Goal: Task Accomplishment & Management: Use online tool/utility

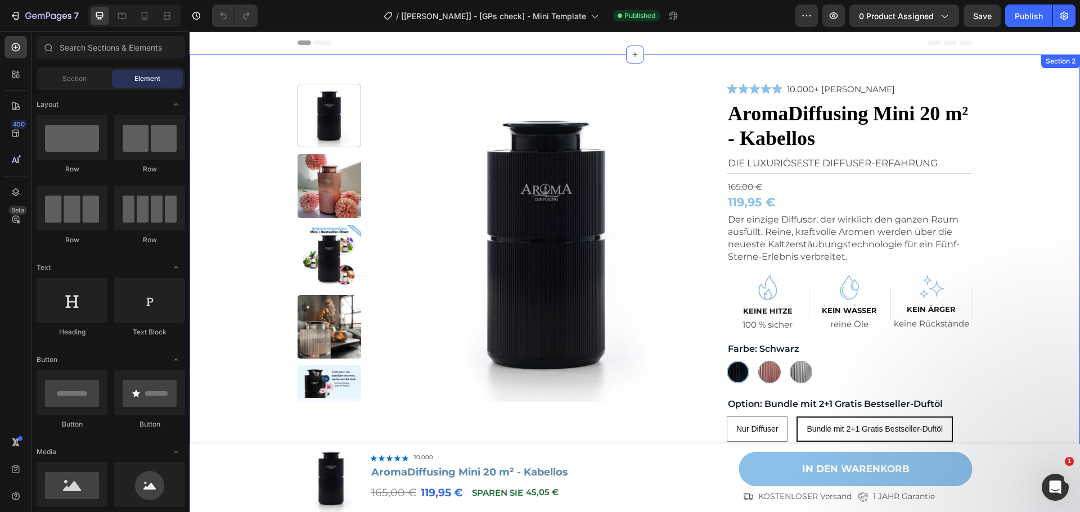
scroll to position [169, 0]
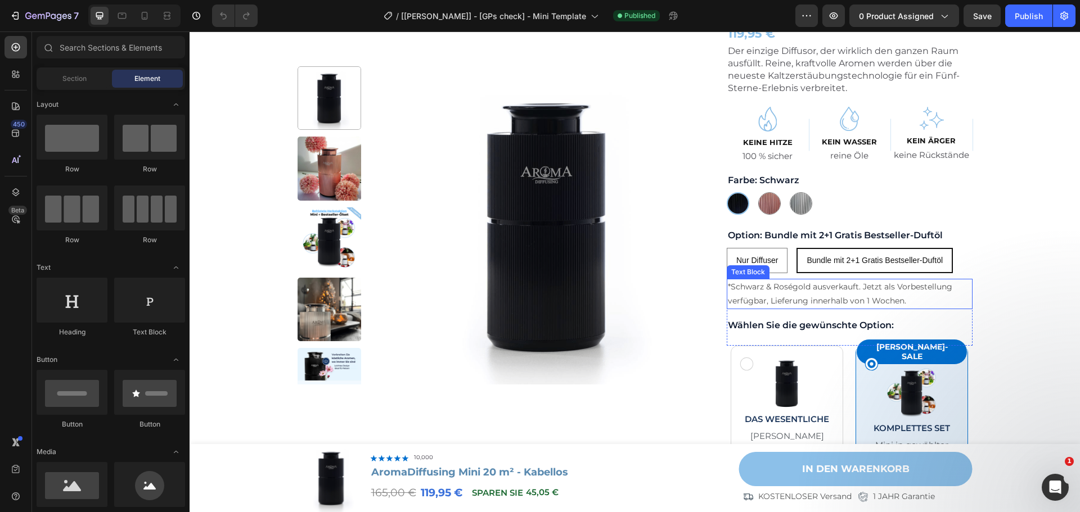
click at [851, 297] on p "*Schwarz & Roségold ausverkauft. Jetzt als Vorbestellung verfügbar, Lieferung i…" at bounding box center [849, 294] width 243 height 28
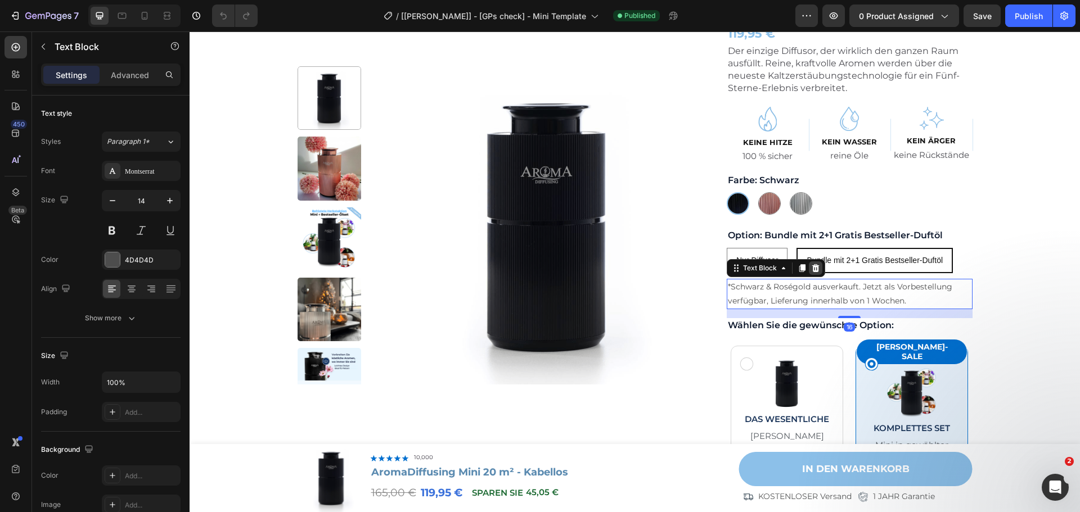
click at [812, 268] on icon at bounding box center [815, 268] width 7 height 8
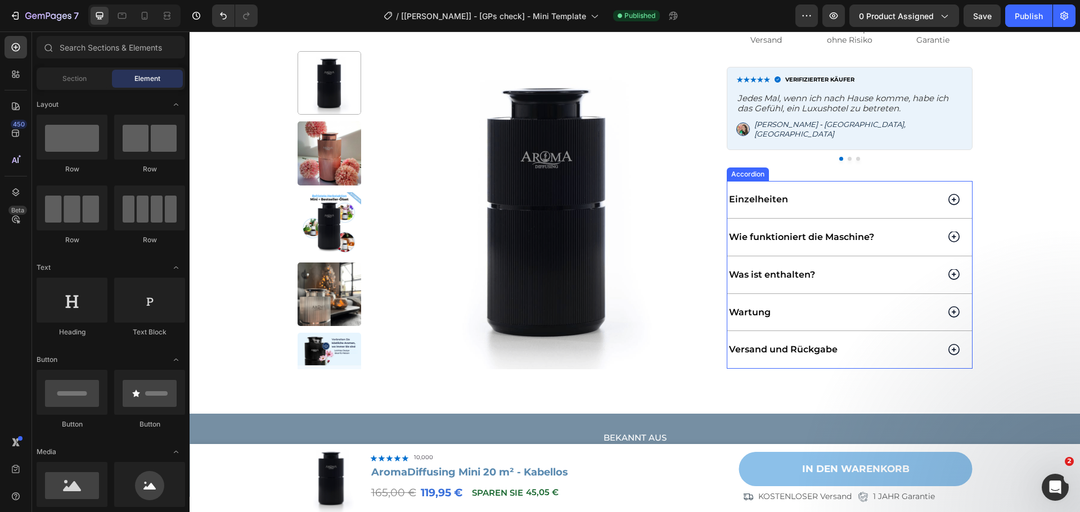
click at [938, 333] on div "Versand und Rückgabe" at bounding box center [849, 349] width 245 height 37
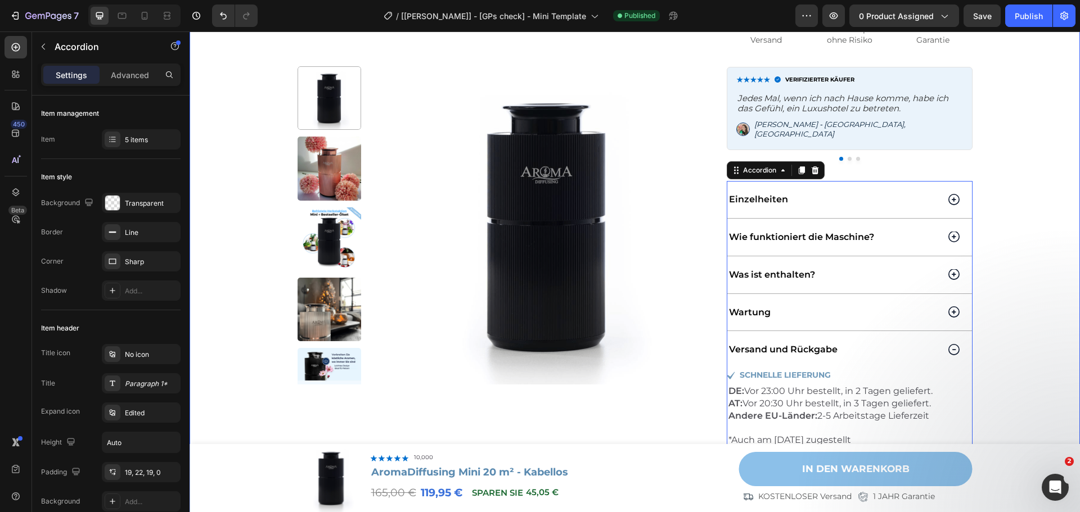
scroll to position [956, 0]
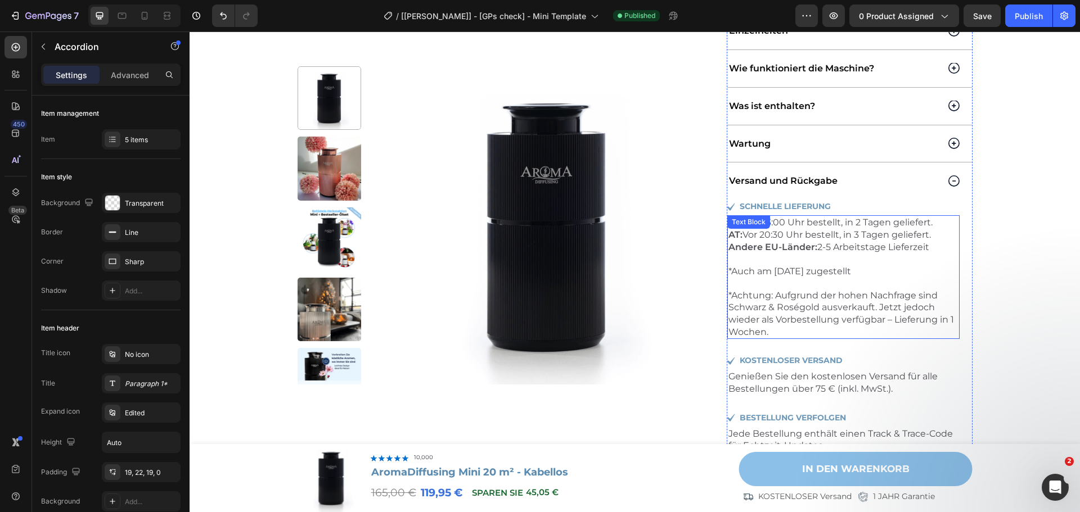
click at [863, 291] on p "*Auch am [DATE] zugestellt *Achtung: Aufgrund der hohen Nachfrage sind Schwarz …" at bounding box center [843, 301] width 230 height 73
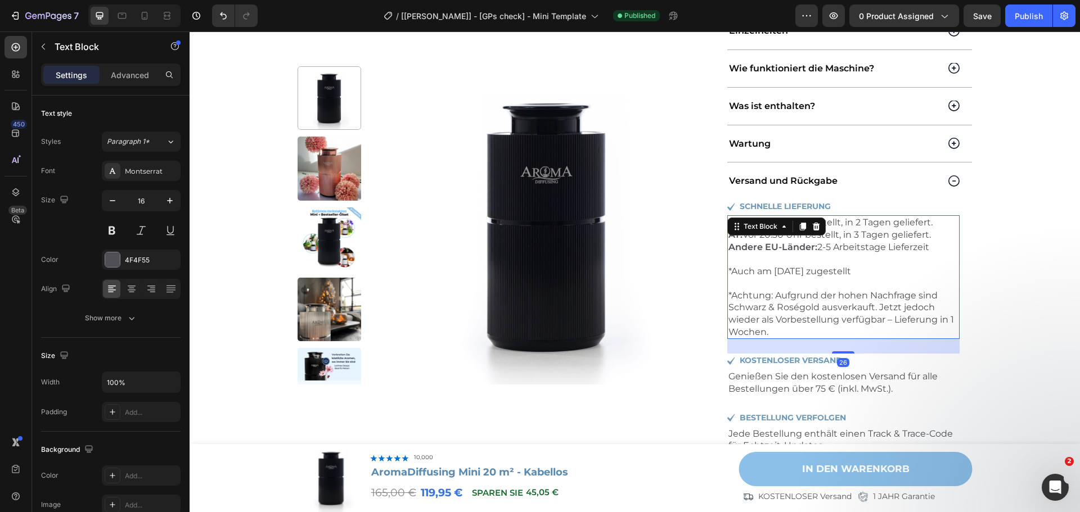
click at [818, 293] on p "*Auch am [DATE] zugestellt *Achtung: Aufgrund der hohen Nachfrage sind Schwarz …" at bounding box center [843, 301] width 230 height 73
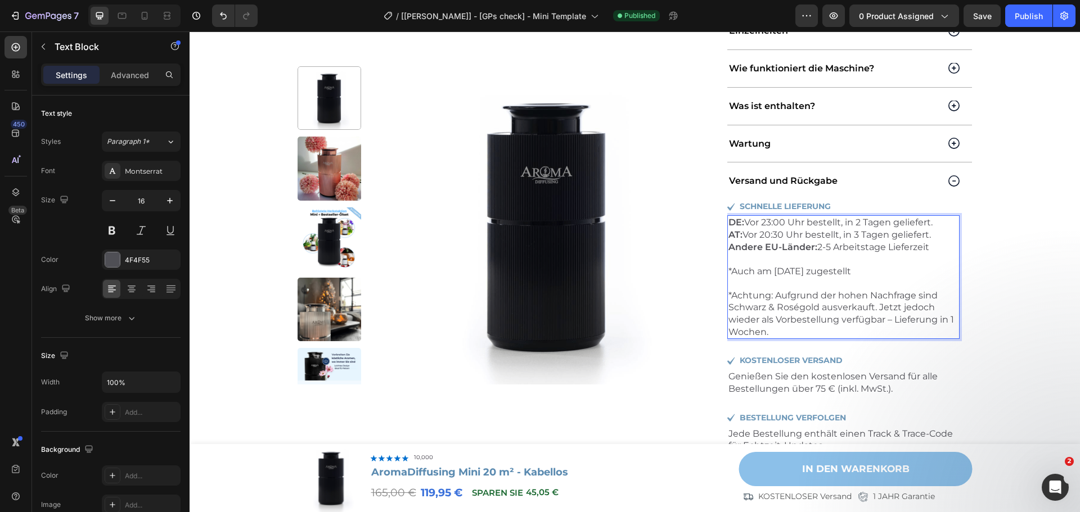
click at [769, 312] on p "*Auch am [DATE] zugestellt *Achtung: Aufgrund der hohen Nachfrage sind Schwarz …" at bounding box center [843, 301] width 230 height 73
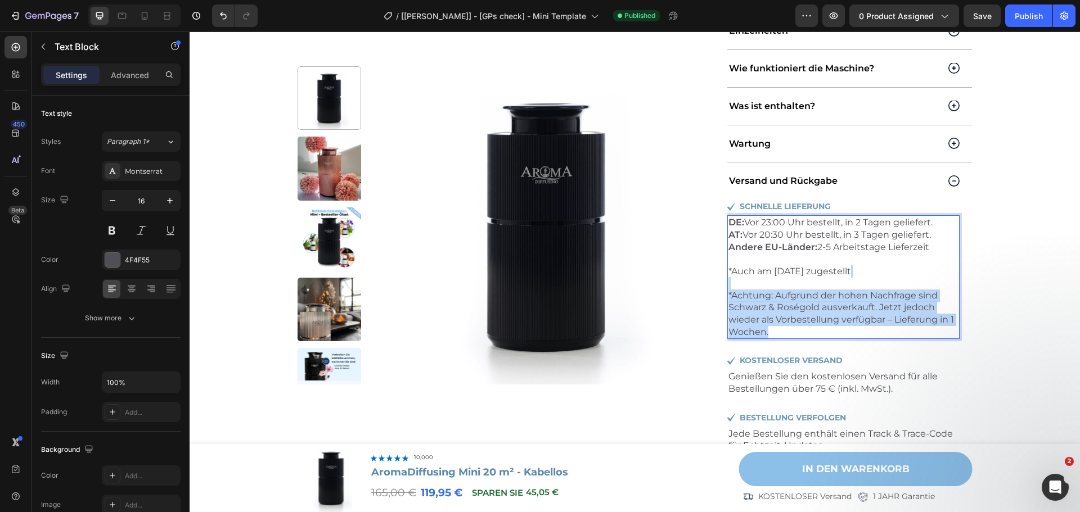
drag, startPoint x: 770, startPoint y: 312, endPoint x: 771, endPoint y: 271, distance: 40.5
click at [771, 271] on p "*Auch am [DATE] zugestellt *Achtung: Aufgrund der hohen Nachfrage sind Schwarz …" at bounding box center [843, 301] width 230 height 73
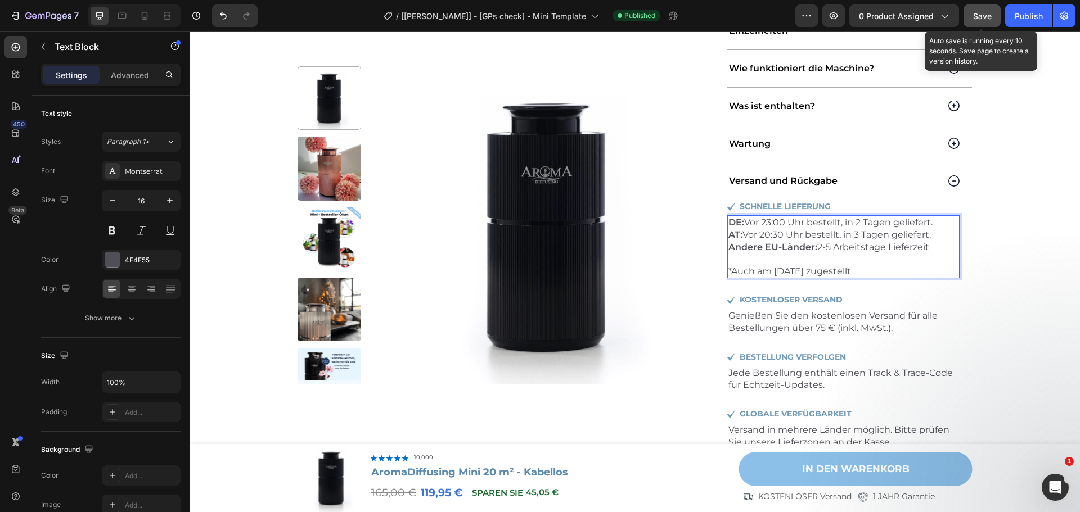
click at [983, 6] on button "Save" at bounding box center [981, 15] width 37 height 22
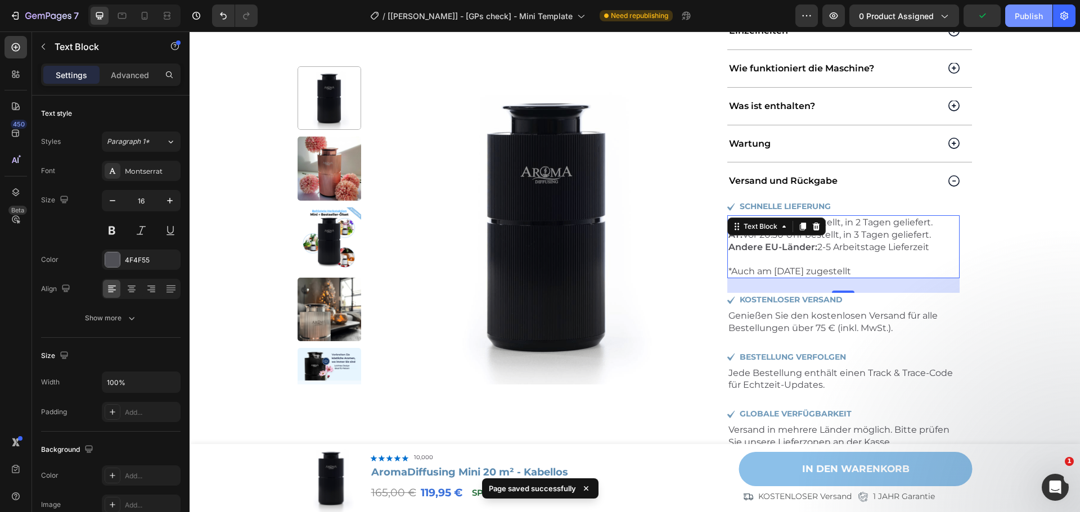
click at [1035, 21] on div "Publish" at bounding box center [1028, 16] width 28 height 12
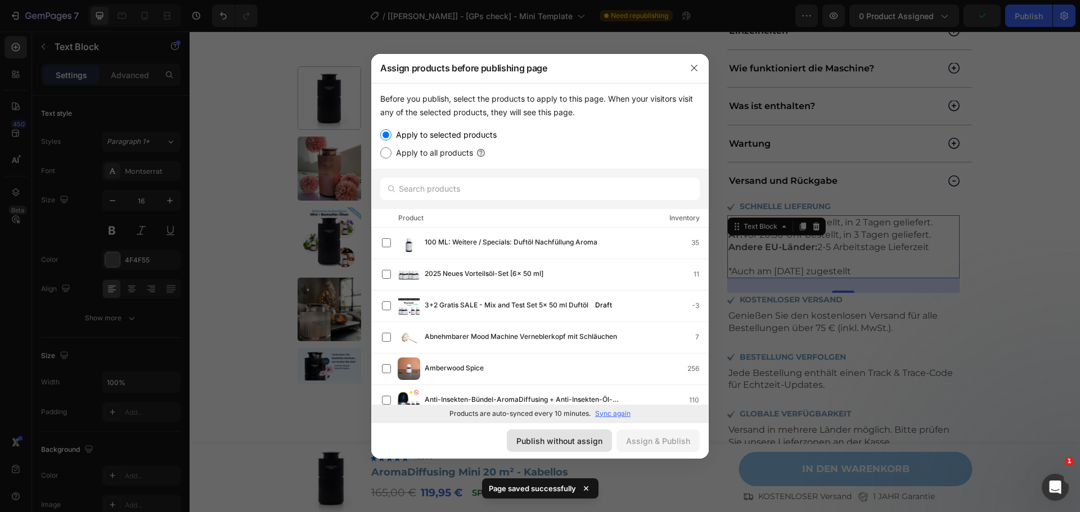
click at [543, 436] on div "Publish without assign" at bounding box center [559, 441] width 86 height 12
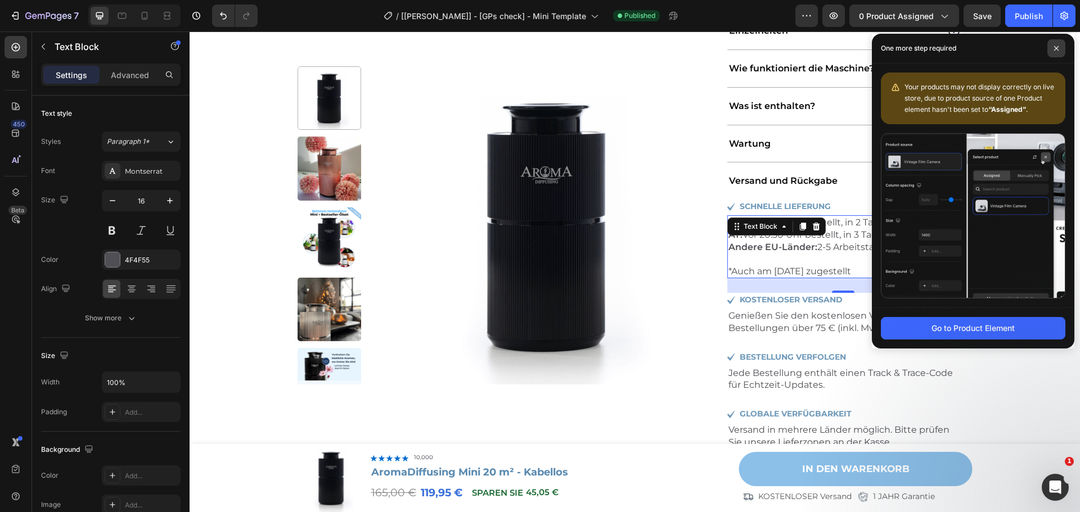
click at [1054, 51] on span at bounding box center [1056, 48] width 18 height 18
